Goal: Task Accomplishment & Management: Complete application form

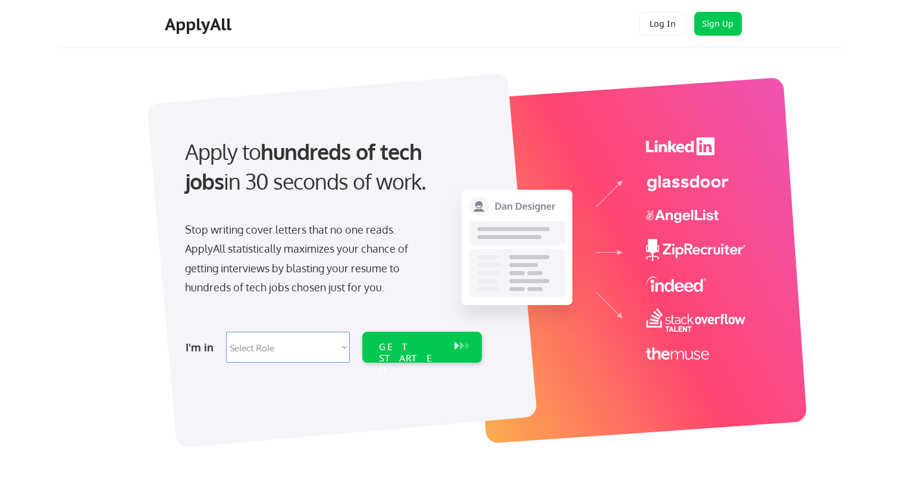
click at [344, 347] on select "Select Role Software Engineering Product Management Customer Success Sales UI/U…" at bounding box center [288, 347] width 124 height 31
select select ""it_security""
click at [226, 332] on select "Select Role Software Engineering Product Management Customer Success Sales UI/U…" at bounding box center [288, 347] width 124 height 31
select select ""it_security""
click at [406, 350] on div "GET STARTED" at bounding box center [411, 359] width 64 height 35
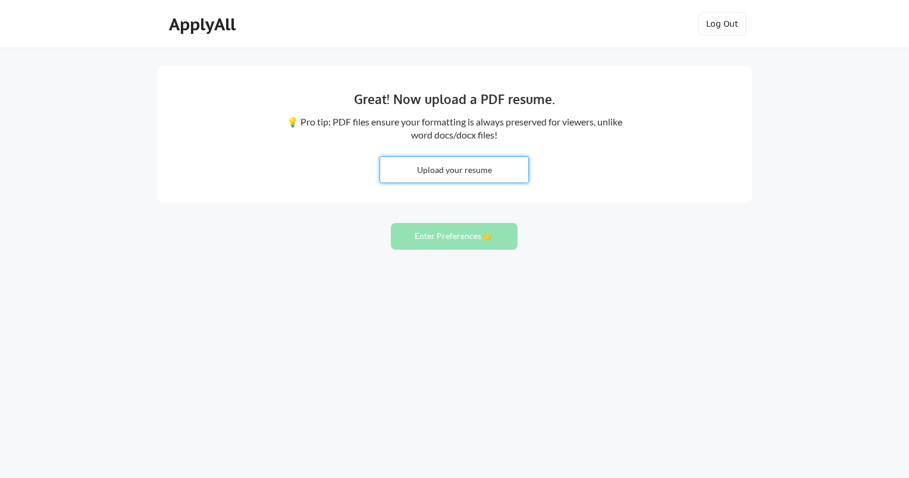
click at [452, 171] on input "file" at bounding box center [454, 170] width 148 height 26
click at [648, 359] on div "Great! Now upload a PDF resume. 💡 Pro tip: PDF files ensure your formatting is …" at bounding box center [454, 239] width 909 height 478
click at [447, 168] on input "file" at bounding box center [454, 170] width 148 height 26
type input "C:\fakepath\Timothy_Taylor_ISSM_GRC.docx"
click at [452, 167] on input "file" at bounding box center [454, 170] width 148 height 26
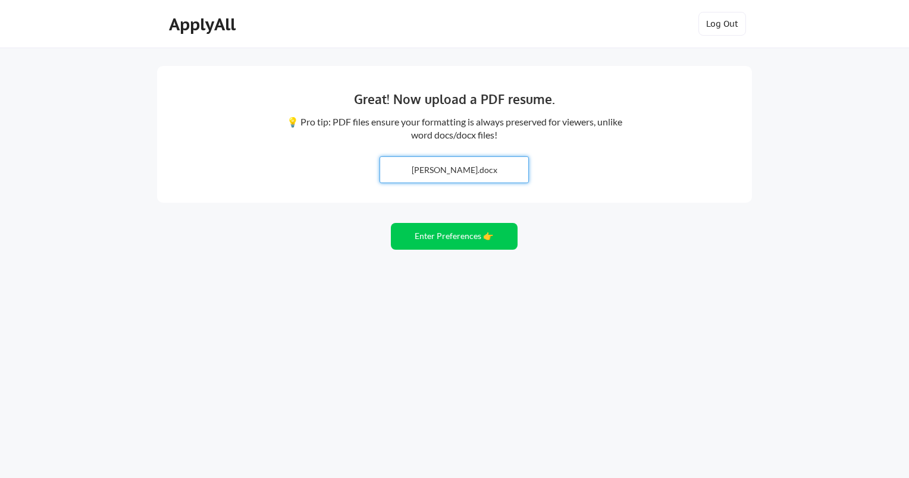
type input "C:\fakepath\Timothy_Taylor_ISSM_GRC.pdf"
click at [454, 240] on button "Enter Preferences 👉" at bounding box center [454, 236] width 127 height 27
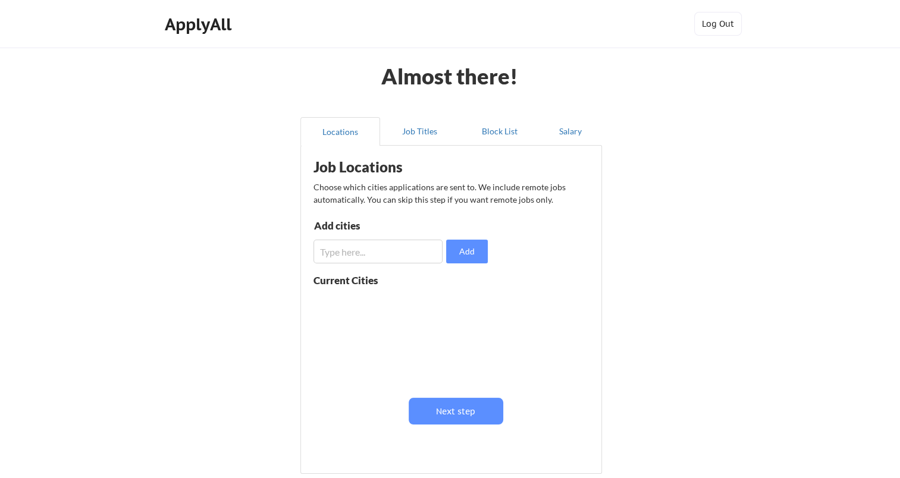
click at [411, 251] on input "input" at bounding box center [378, 252] width 129 height 24
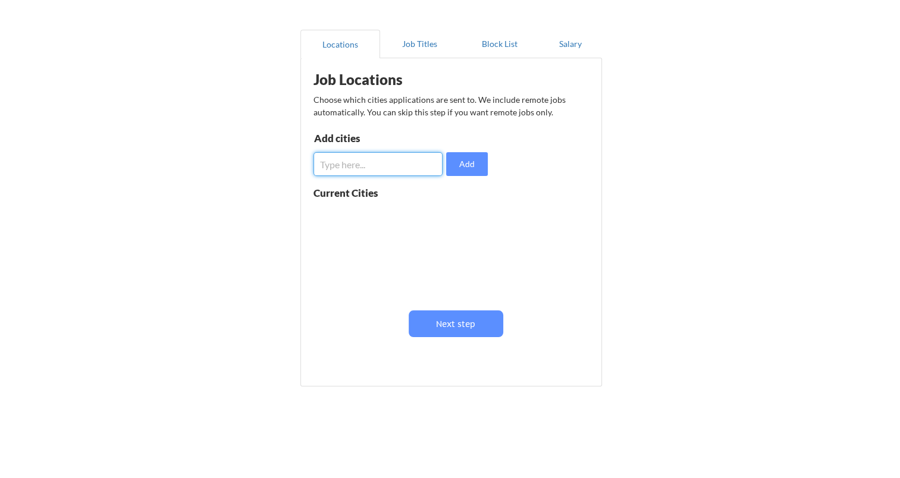
scroll to position [88, 0]
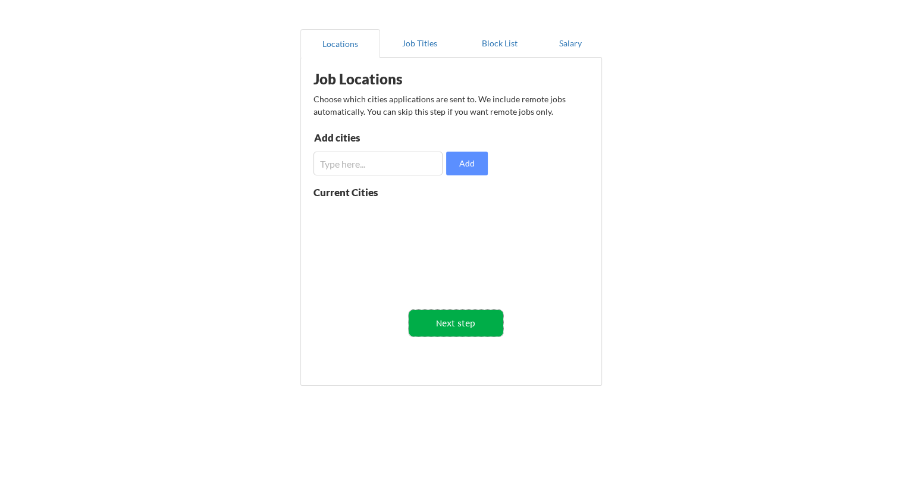
click at [456, 324] on button "Next step" at bounding box center [456, 323] width 95 height 27
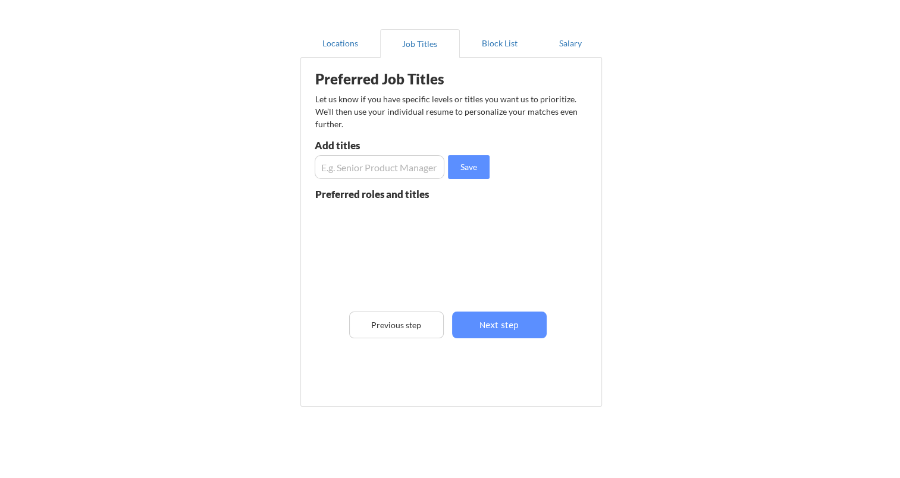
click at [405, 170] on input "input" at bounding box center [380, 167] width 130 height 24
type input "Information Systems Security Manager"
click at [466, 171] on button "Save" at bounding box center [469, 167] width 42 height 24
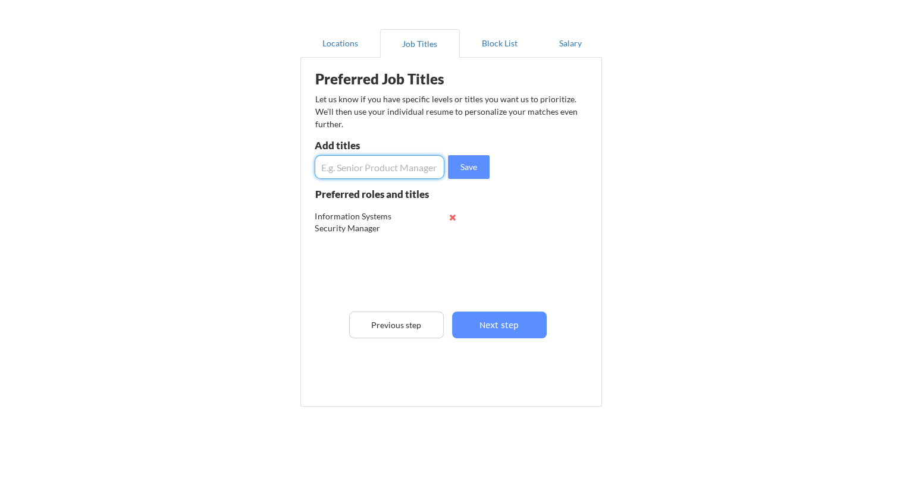
click at [424, 164] on input "input" at bounding box center [380, 167] width 130 height 24
type input "Governance, Risks and Compliance (GRC) Manager"
click at [478, 163] on button "Save" at bounding box center [469, 167] width 42 height 24
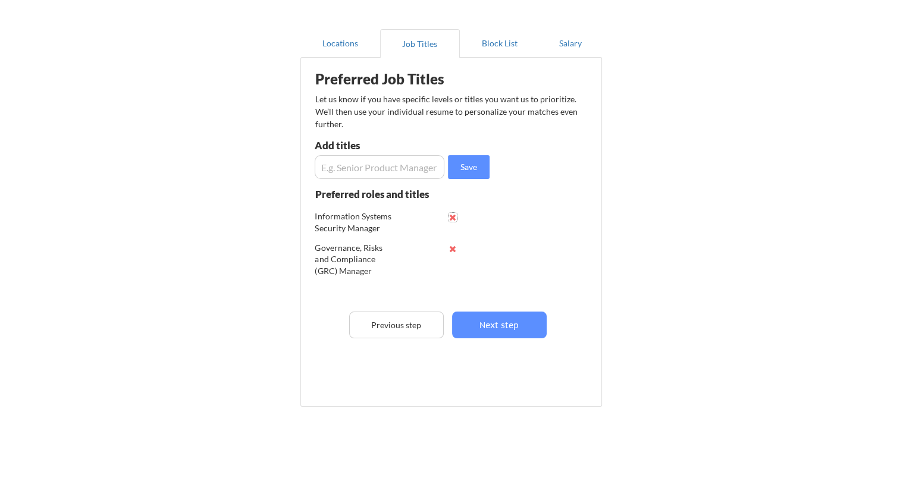
click at [452, 217] on button at bounding box center [453, 217] width 9 height 9
click at [415, 167] on input "input" at bounding box center [380, 167] width 130 height 24
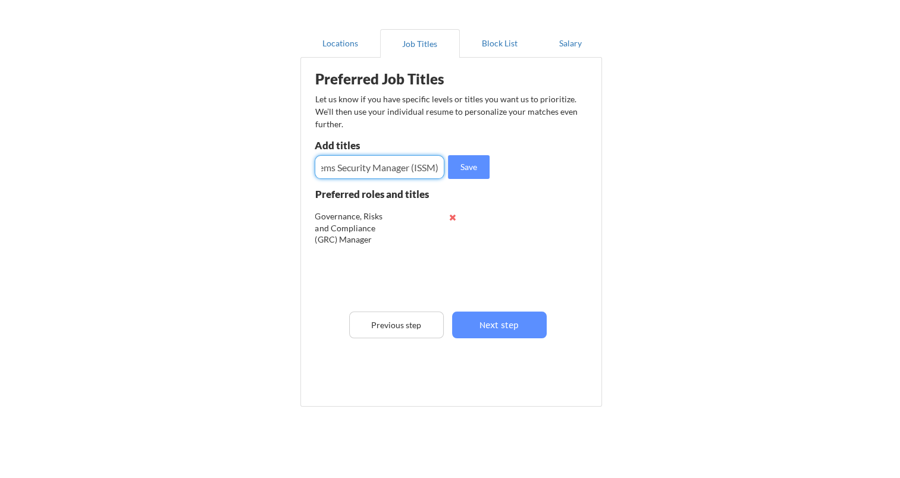
scroll to position [0, 74]
type input "Information Systems Security Manager (ISSM)"
click at [473, 167] on button "Save" at bounding box center [469, 167] width 42 height 24
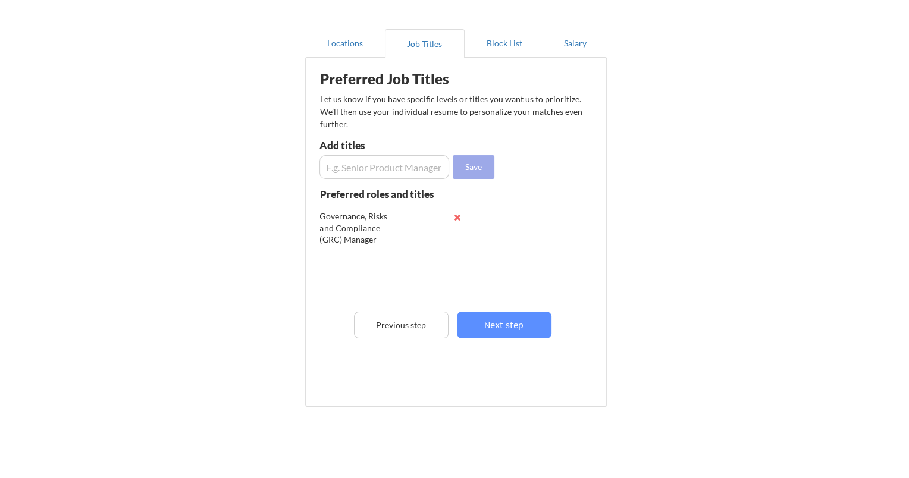
scroll to position [0, 0]
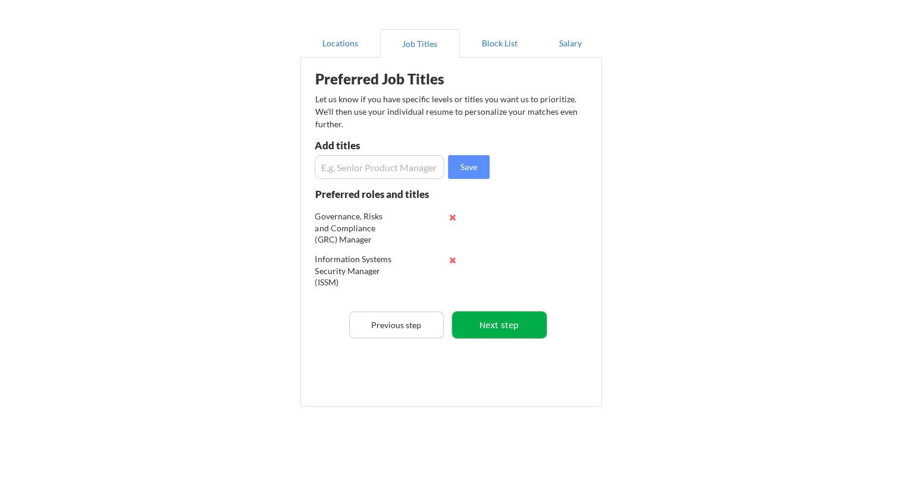
click at [493, 324] on button "Next step" at bounding box center [499, 325] width 95 height 27
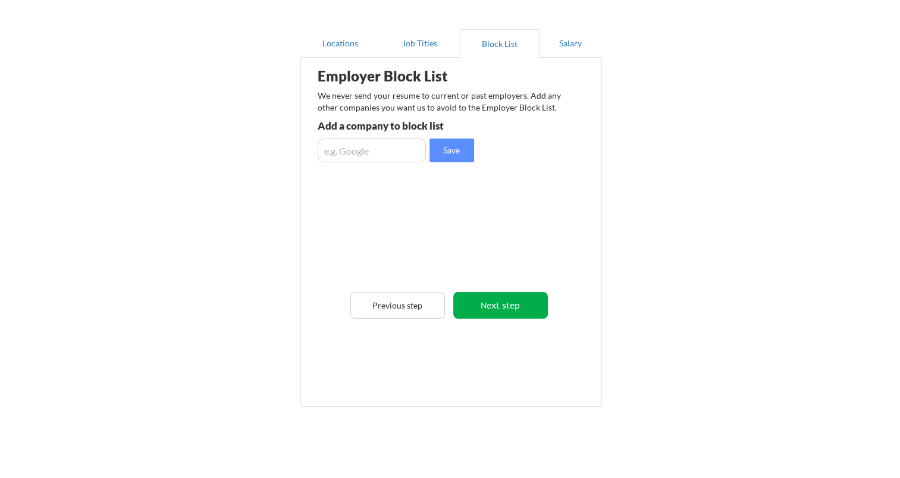
click at [502, 305] on button "Next step" at bounding box center [500, 305] width 95 height 27
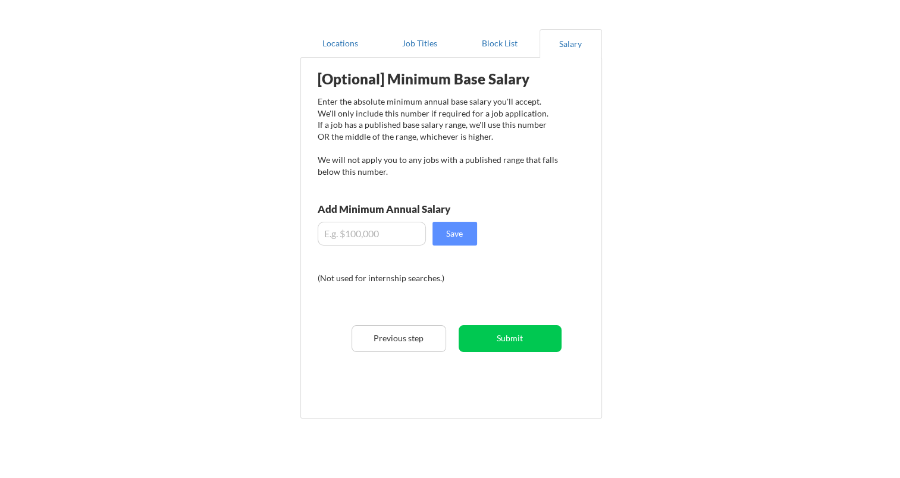
click at [399, 233] on input "input" at bounding box center [372, 234] width 108 height 24
type input "$6"
type input "$165,000"
click at [677, 283] on div "Almost there! Locations Job Titles Block List Salary Employer Block List We nev…" at bounding box center [450, 220] width 900 height 616
click at [504, 340] on button "Submit" at bounding box center [510, 338] width 103 height 27
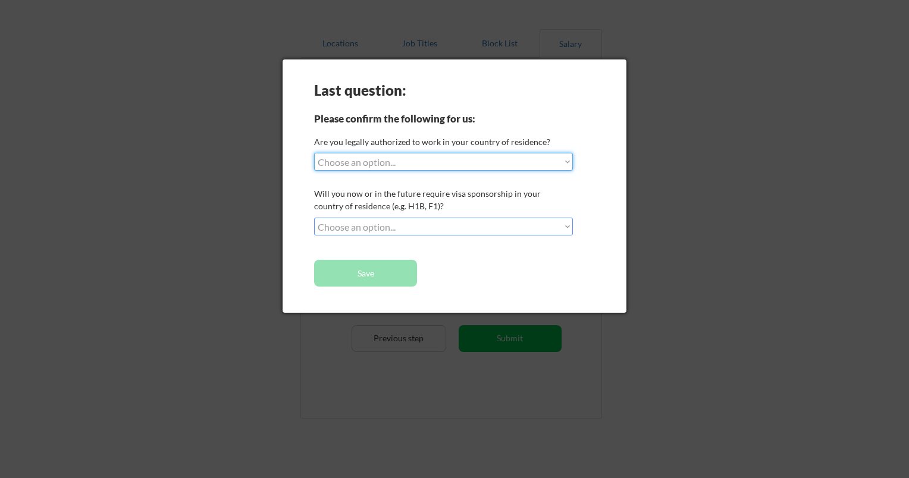
click at [568, 159] on select "Choose an option... Yes, I am a US Citizen Yes, I am a Canadian Citizen Yes, I …" at bounding box center [443, 162] width 259 height 18
select select ""yes__i_am_a_us_citizen""
click at [314, 153] on select "Choose an option... Yes, I am a US Citizen Yes, I am a Canadian Citizen Yes, I …" at bounding box center [443, 162] width 259 height 18
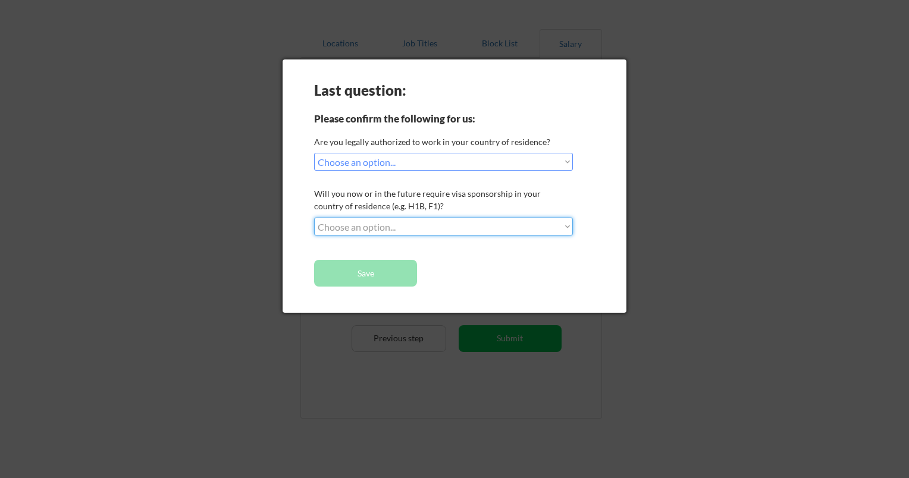
click at [566, 224] on select "Choose an option... No, I will not need sponsorship Yes, I will need sponsorship" at bounding box center [443, 227] width 259 height 18
select select ""no__i_will_not_need_sponsorship""
click at [314, 218] on select "Choose an option... No, I will not need sponsorship Yes, I will need sponsorship" at bounding box center [443, 227] width 259 height 18
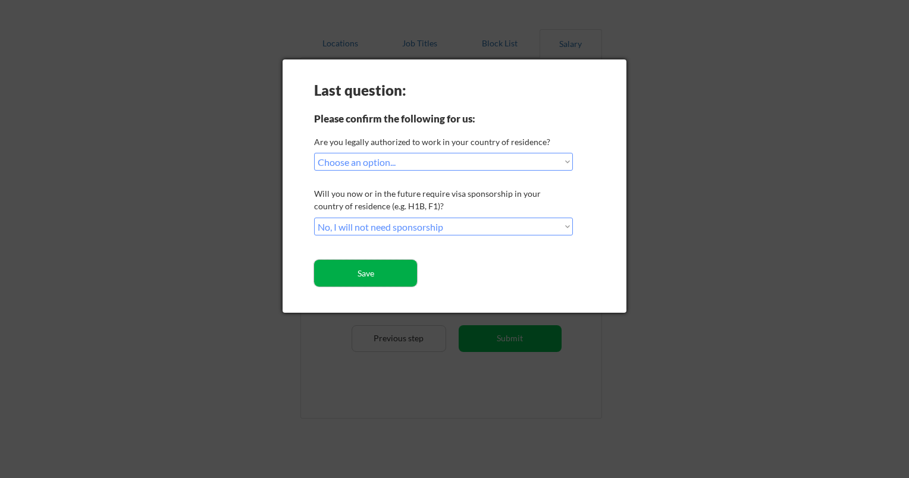
click at [378, 275] on button "Save" at bounding box center [365, 273] width 103 height 27
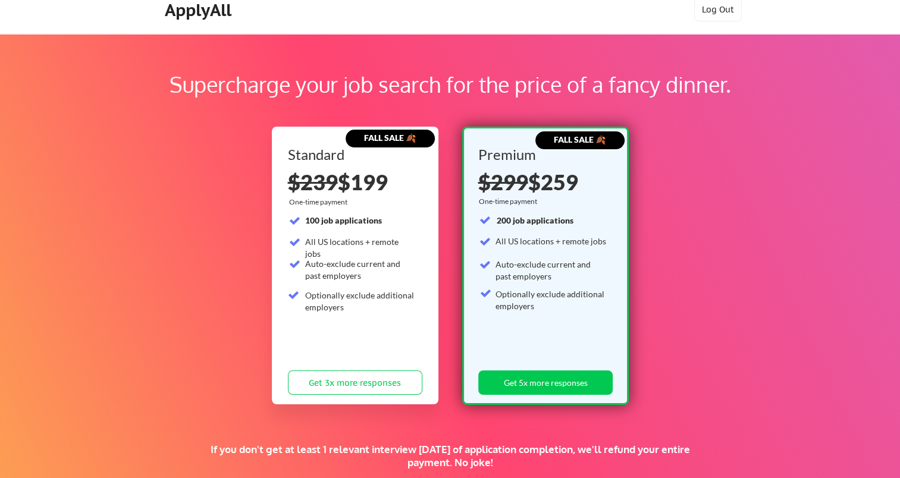
scroll to position [12, 0]
